Goal: Task Accomplishment & Management: Manage account settings

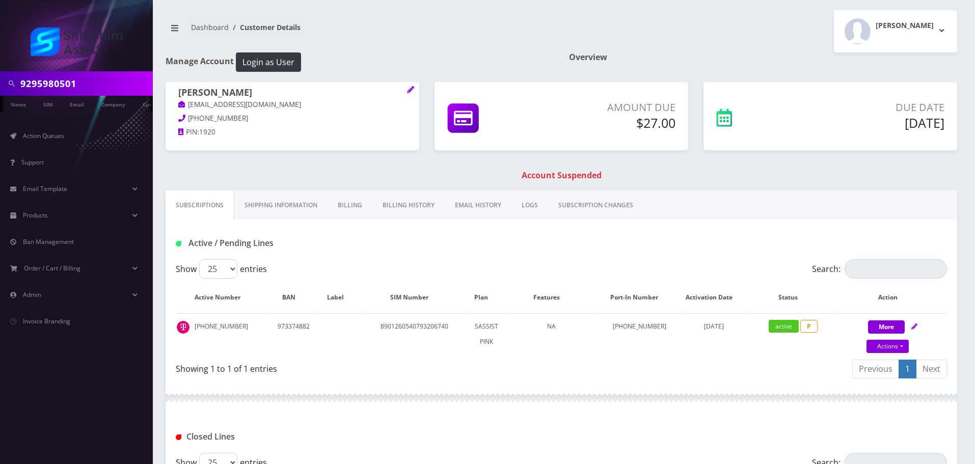
scroll to position [0, 36]
click at [95, 83] on input "9295980501" at bounding box center [85, 83] width 130 height 19
type input "9295980501"
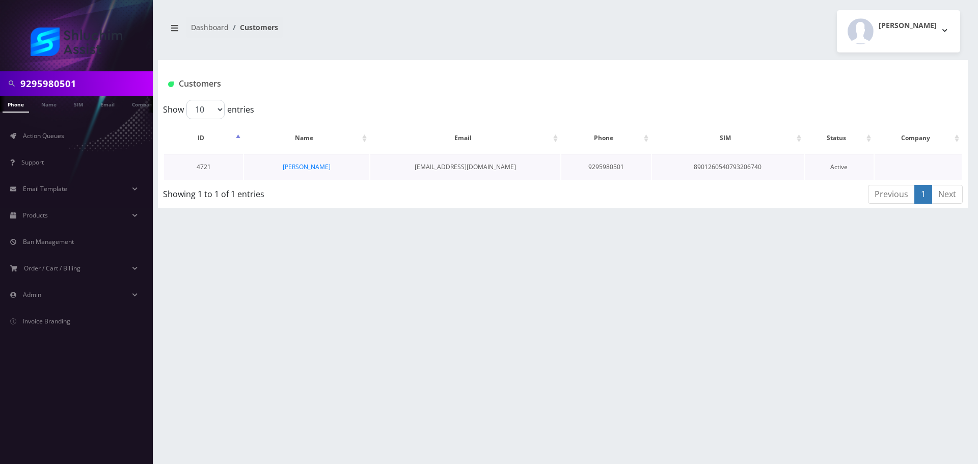
scroll to position [0, 5]
click at [283, 167] on link "Hanania Moscovici" at bounding box center [307, 166] width 48 height 9
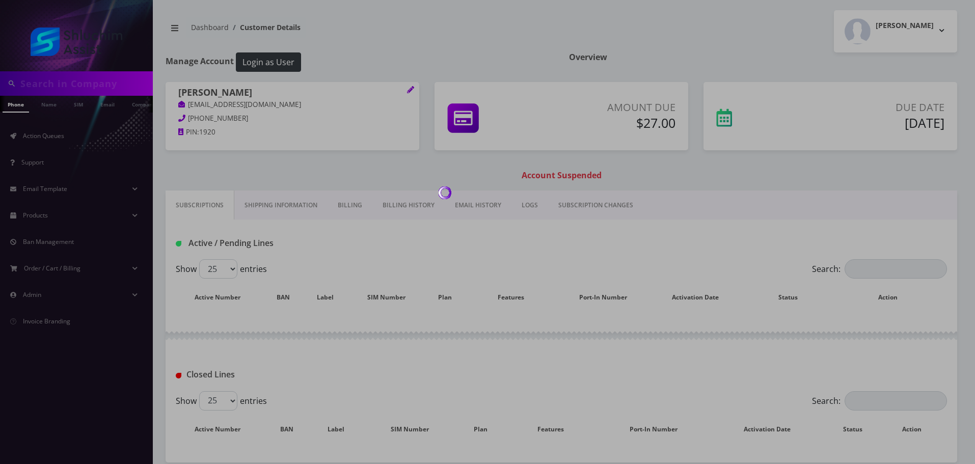
type input "9295980501"
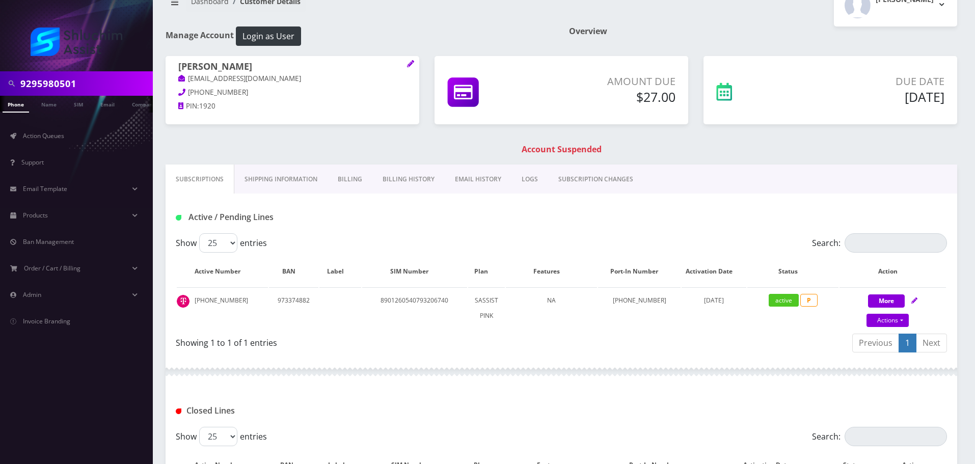
scroll to position [153, 0]
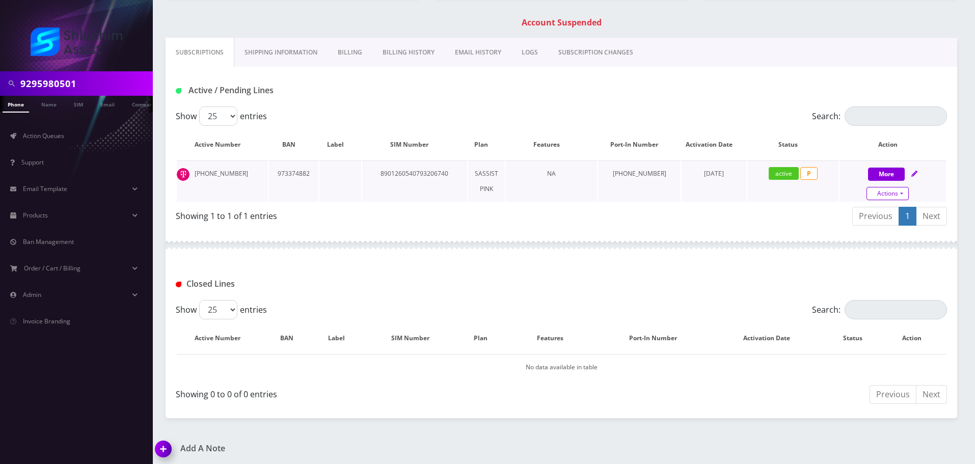
click at [883, 191] on link "Actions" at bounding box center [887, 193] width 42 height 13
select select "Sim Card"
select select "74"
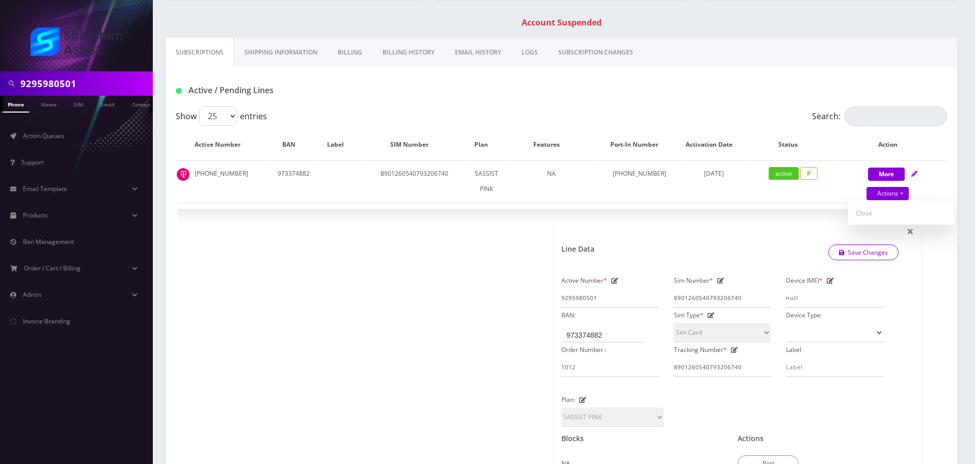
click at [421, 63] on link "Billing History" at bounding box center [408, 53] width 72 height 30
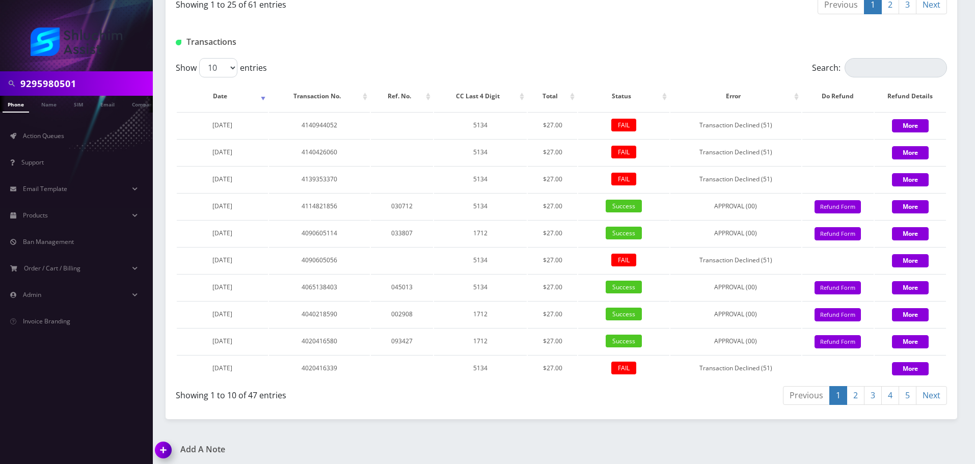
scroll to position [1001, 0]
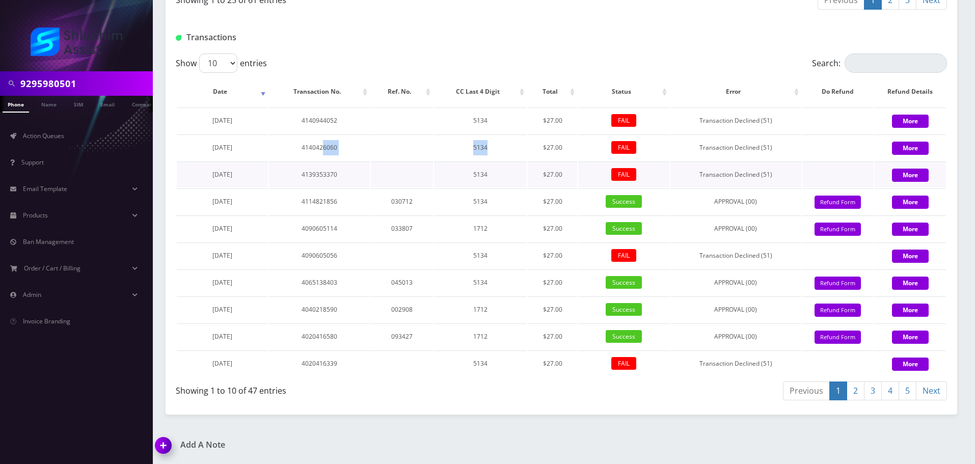
drag, startPoint x: 375, startPoint y: 145, endPoint x: 496, endPoint y: 161, distance: 122.4
click at [494, 161] on table "Date Transaction No. Ref. No. CC Last 4 Digit Total Status Error Do Refund Refu…" at bounding box center [561, 226] width 771 height 301
click at [496, 161] on td "5134" at bounding box center [480, 174] width 93 height 26
drag, startPoint x: 388, startPoint y: 144, endPoint x: 577, endPoint y: 175, distance: 191.9
click at [576, 175] on tbody "September 14, 2025 4140944052 5134 $27.00 FAIL Transaction Declined (51) More S…" at bounding box center [561, 241] width 769 height 269
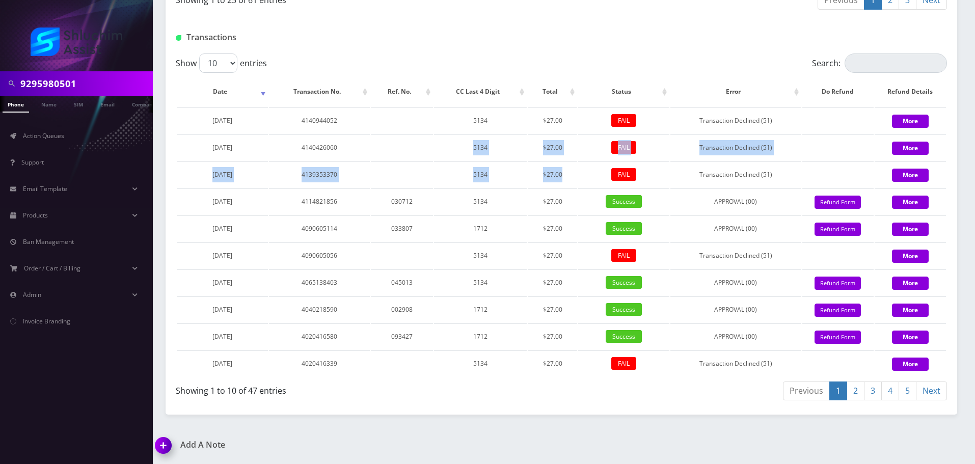
click at [577, 175] on table "Date Transaction No. Ref. No. CC Last 4 Digit Total Status Error Do Refund Refu…" at bounding box center [561, 226] width 771 height 301
drag, startPoint x: 491, startPoint y: 161, endPoint x: 570, endPoint y: 173, distance: 79.3
click at [570, 173] on tbody "September 14, 2025 4140944052 5134 $27.00 FAIL Transaction Declined (51) More S…" at bounding box center [561, 241] width 769 height 269
click at [570, 173] on td "$27.00" at bounding box center [552, 174] width 49 height 26
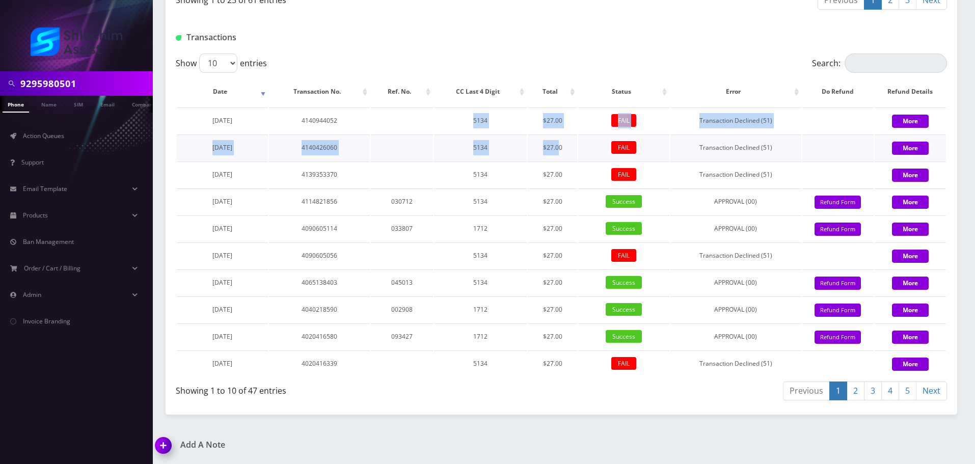
drag, startPoint x: 398, startPoint y: 130, endPoint x: 565, endPoint y: 160, distance: 169.7
click at [565, 160] on tbody "September 14, 2025 4140944052 5134 $27.00 FAIL Transaction Declined (51) More S…" at bounding box center [561, 241] width 769 height 269
click at [566, 160] on td "$27.00" at bounding box center [552, 147] width 49 height 26
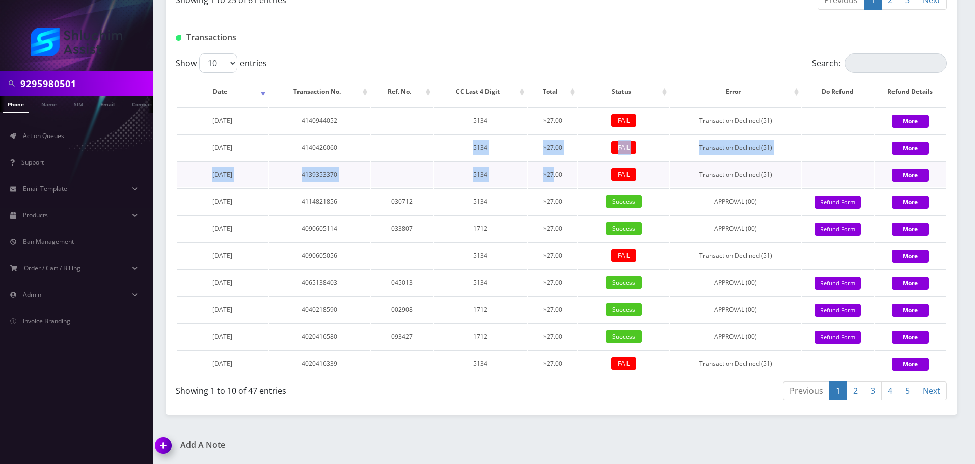
drag, startPoint x: 453, startPoint y: 142, endPoint x: 561, endPoint y: 162, distance: 110.4
click at [561, 162] on tbody "September 14, 2025 4140944052 5134 $27.00 FAIL Transaction Declined (51) More S…" at bounding box center [561, 241] width 769 height 269
click at [561, 162] on td "$27.00" at bounding box center [552, 174] width 49 height 26
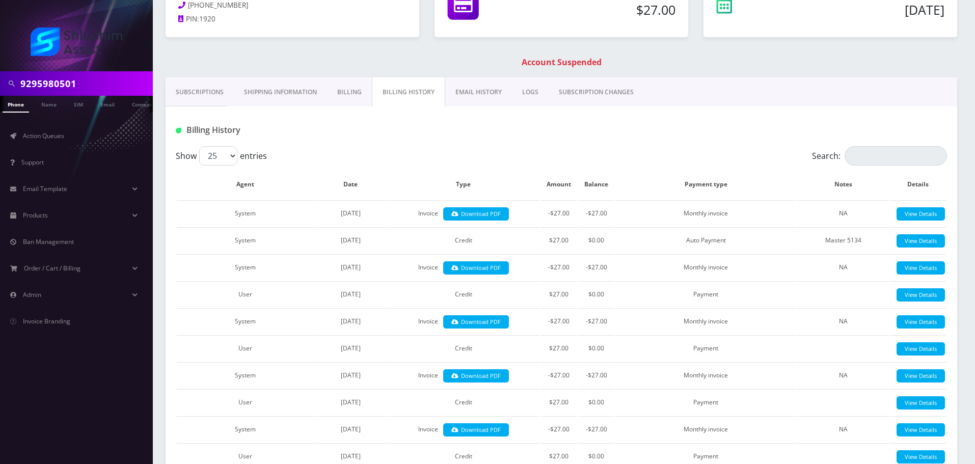
scroll to position [0, 0]
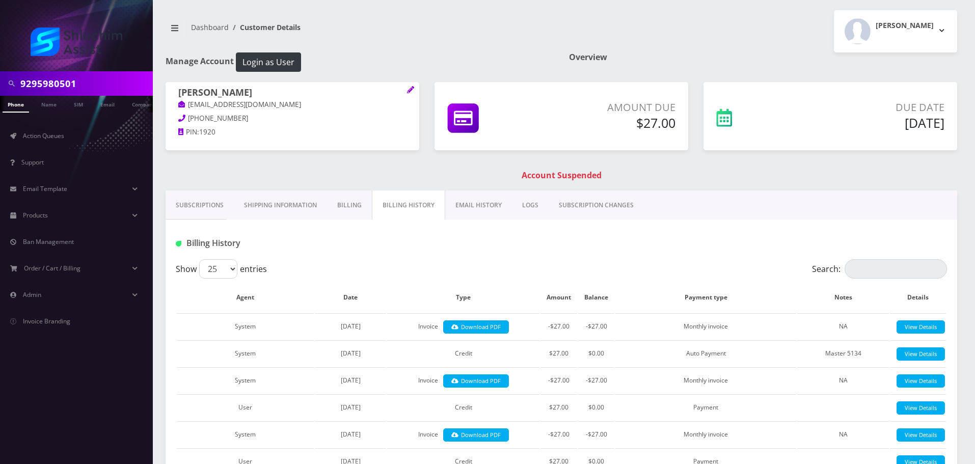
click at [467, 208] on link "EMAIL HISTORY" at bounding box center [478, 205] width 67 height 30
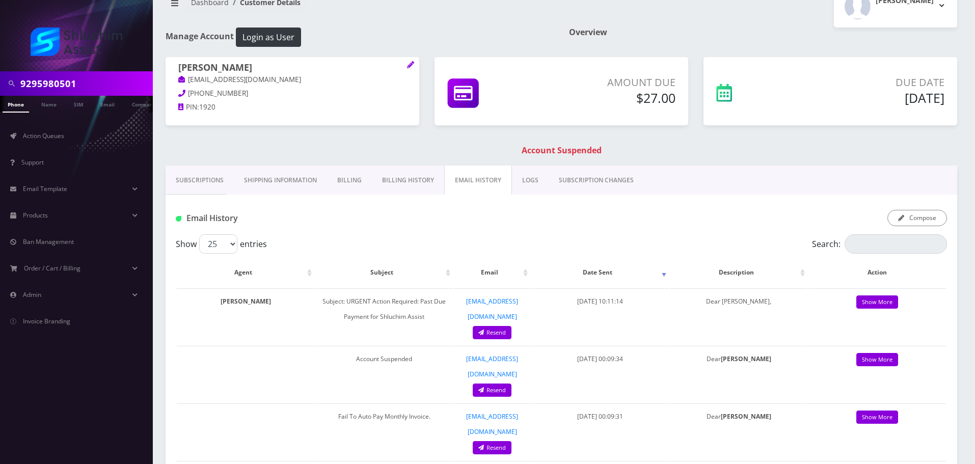
scroll to position [153, 0]
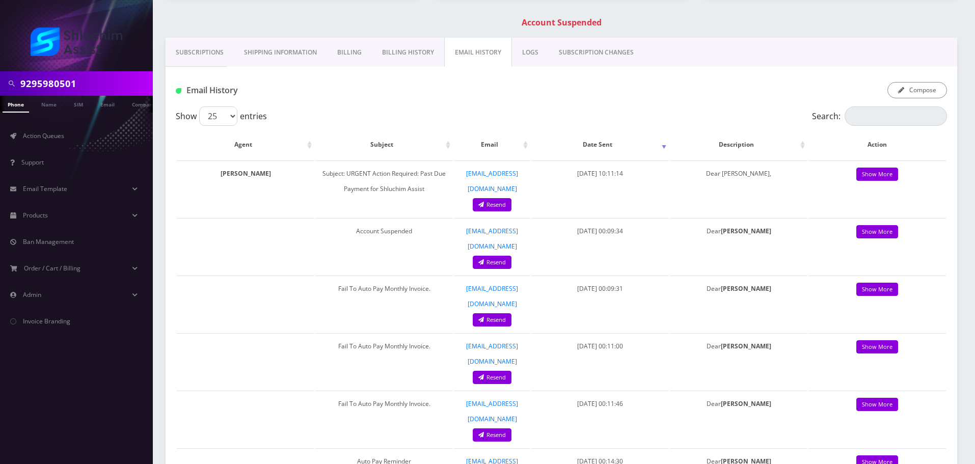
click at [209, 59] on link "Subscriptions" at bounding box center [199, 53] width 68 height 30
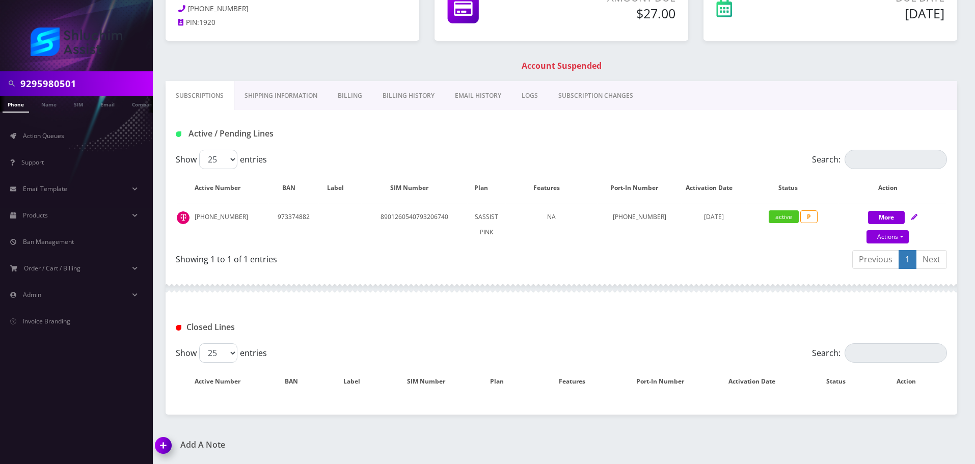
scroll to position [153, 0]
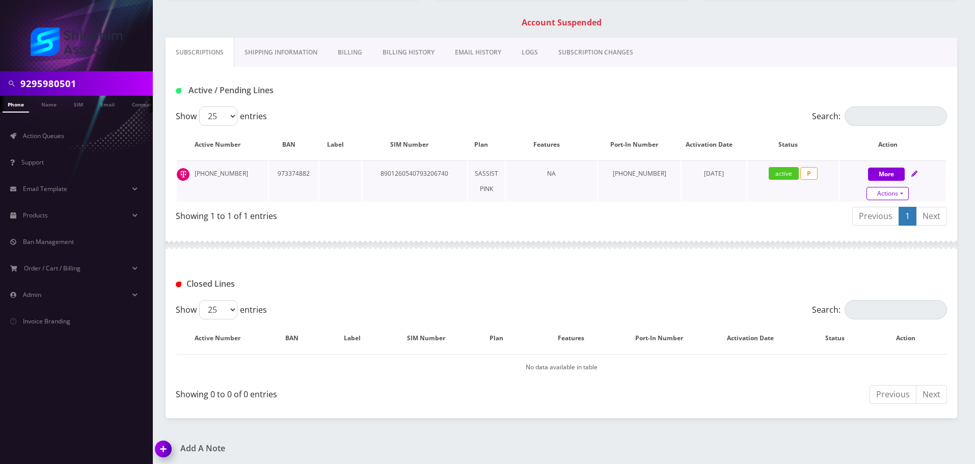
click at [881, 190] on link "Actions" at bounding box center [887, 193] width 42 height 13
select select "Sim Card"
select select "74"
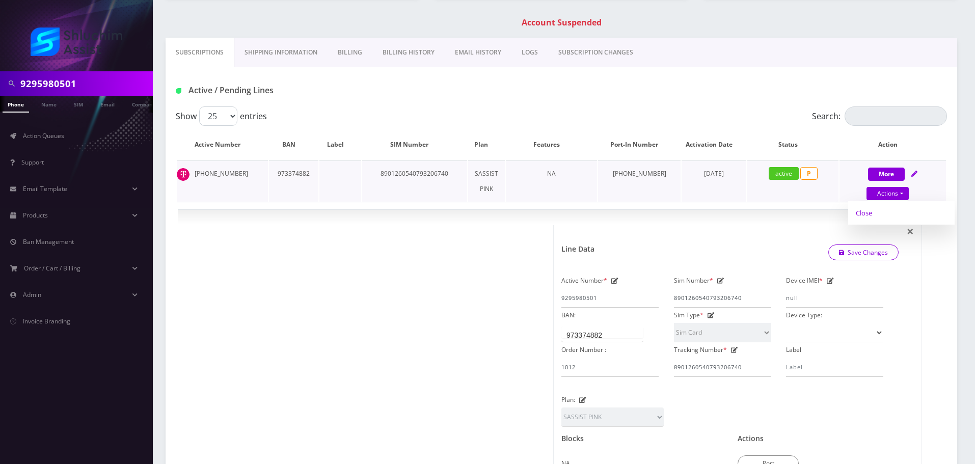
click at [869, 212] on link "Close" at bounding box center [901, 212] width 106 height 15
type input "09/15/2025"
select select "Sim Card"
select select "74"
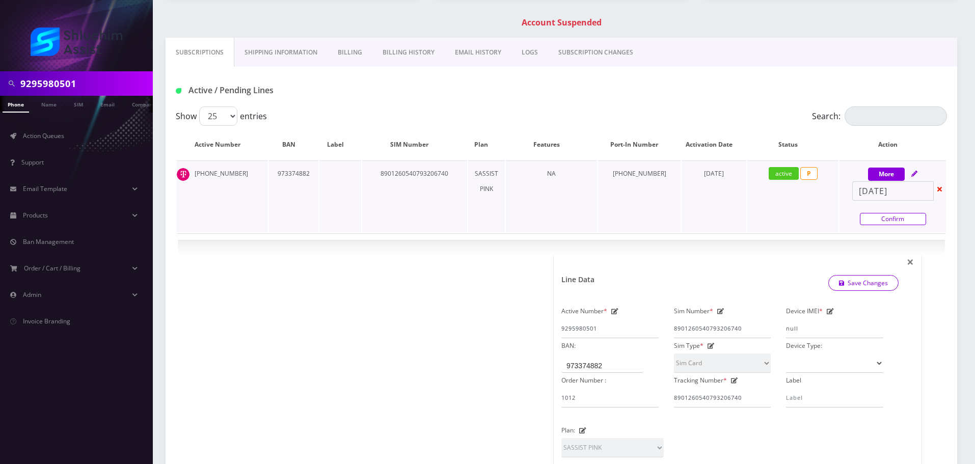
click at [879, 222] on link "Confirm" at bounding box center [893, 219] width 66 height 12
select select "Sim Card"
select select "74"
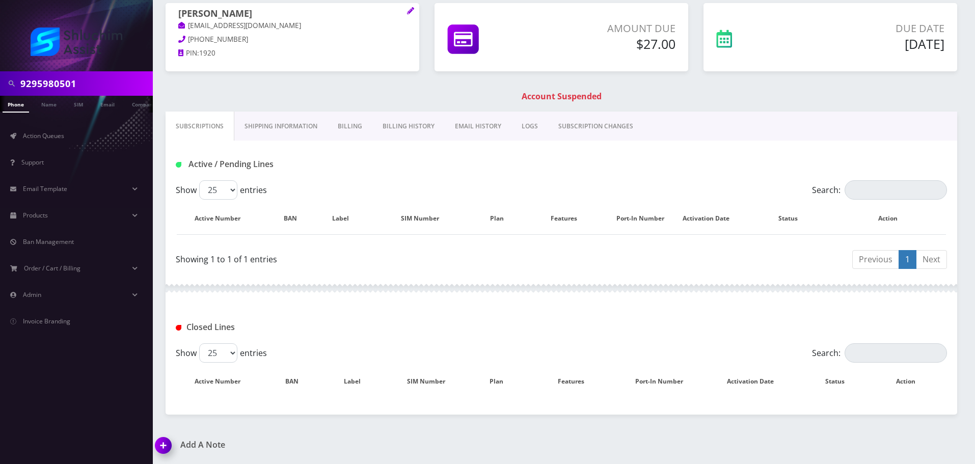
scroll to position [141, 0]
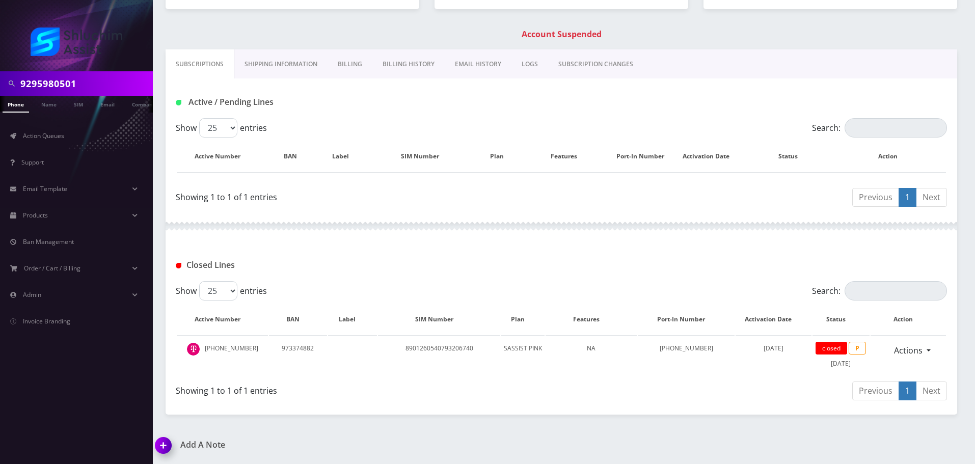
click at [362, 68] on link "Billing" at bounding box center [349, 64] width 45 height 30
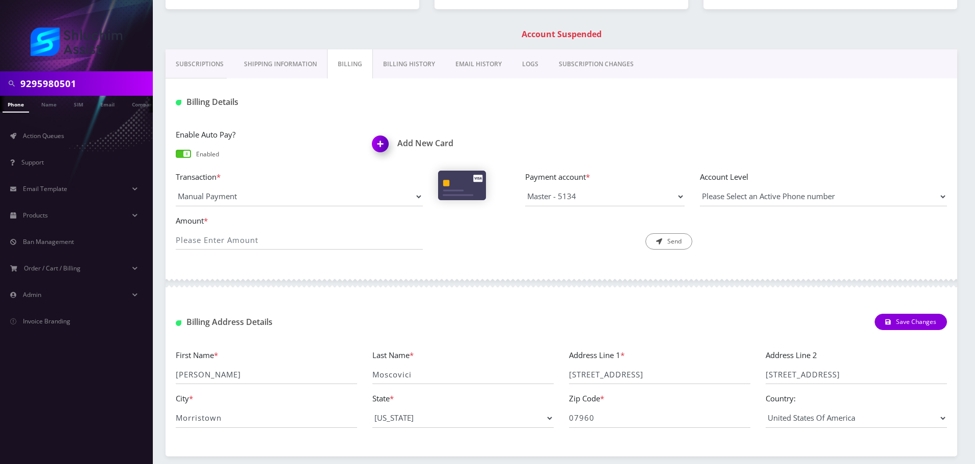
click at [348, 119] on div "Enable Auto Pay? Enabled Add New Card Transaction * Manual Payment Custom Charg…" at bounding box center [560, 193] width 791 height 150
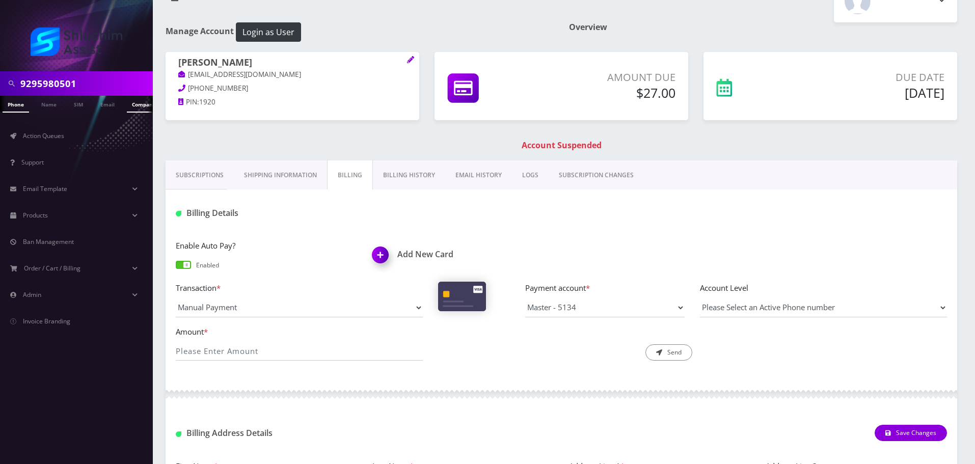
scroll to position [0, 5]
click at [102, 82] on input "9295980501" at bounding box center [85, 83] width 130 height 19
click at [93, 84] on input "text" at bounding box center [85, 83] width 130 height 19
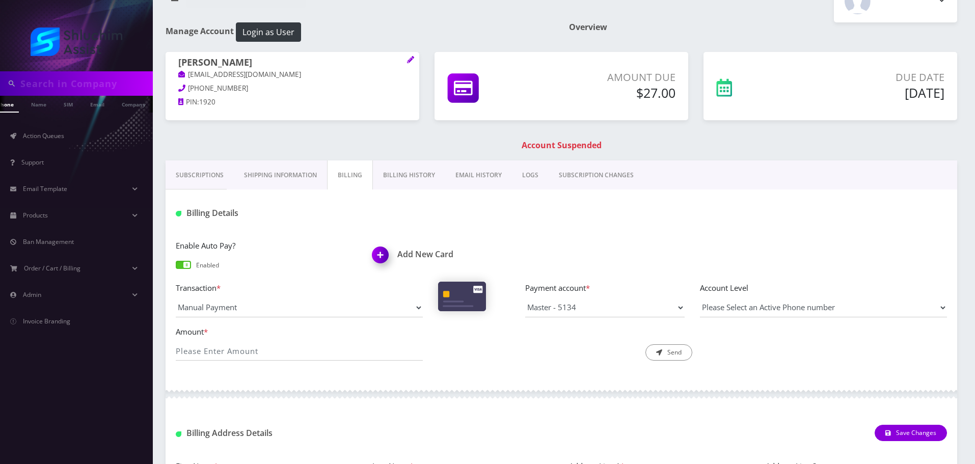
paste input "2675929725"
type input "2675929725"
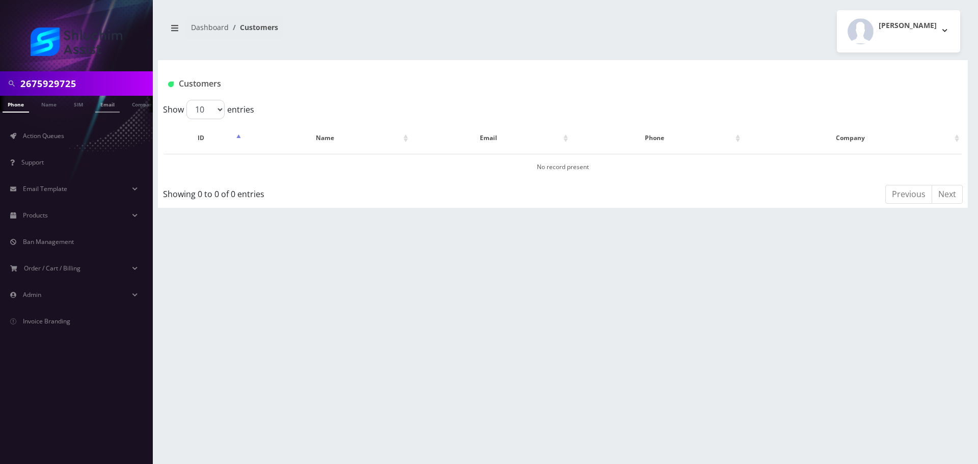
scroll to position [0, 5]
click at [91, 82] on input "2675929725" at bounding box center [85, 83] width 130 height 19
click at [69, 132] on link "Action Queues" at bounding box center [76, 135] width 153 height 21
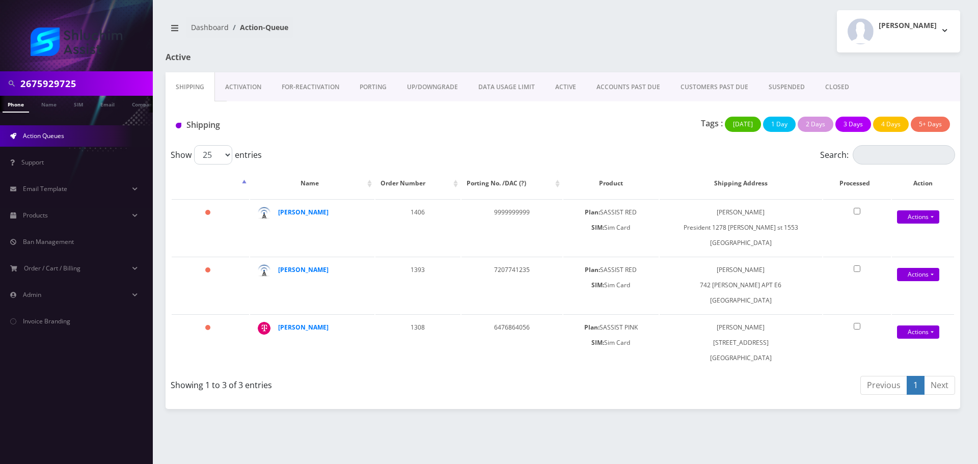
click at [98, 81] on input "2675929725" at bounding box center [85, 83] width 130 height 19
click at [106, 82] on input "2675929725" at bounding box center [85, 83] width 130 height 19
